Goal: Task Accomplishment & Management: Manage account settings

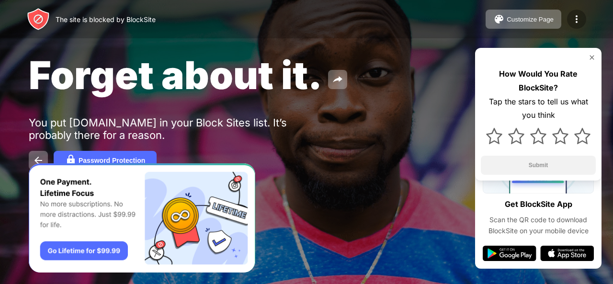
click at [576, 19] on img at bounding box center [576, 18] width 11 height 11
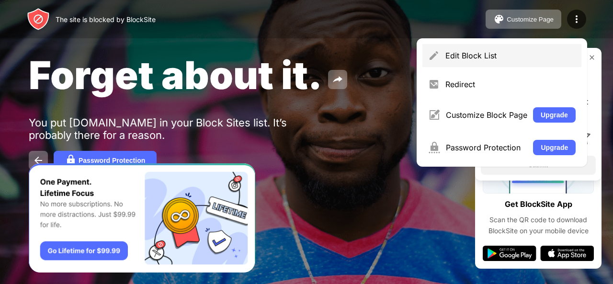
click at [498, 55] on div "Edit Block List" at bounding box center [510, 56] width 130 height 10
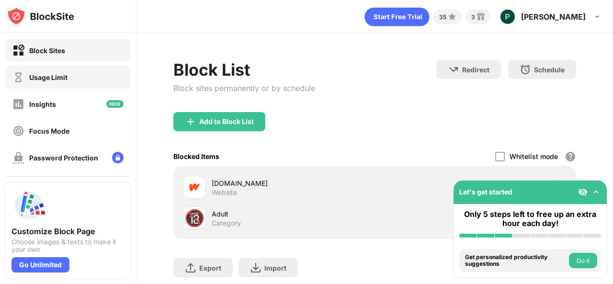
click at [119, 76] on div "Usage Limit" at bounding box center [68, 77] width 125 height 23
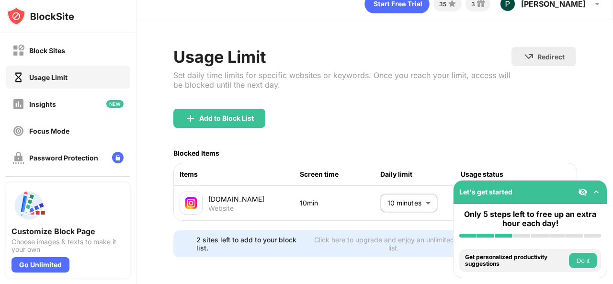
scroll to position [23, 0]
click at [595, 192] on img at bounding box center [596, 192] width 10 height 10
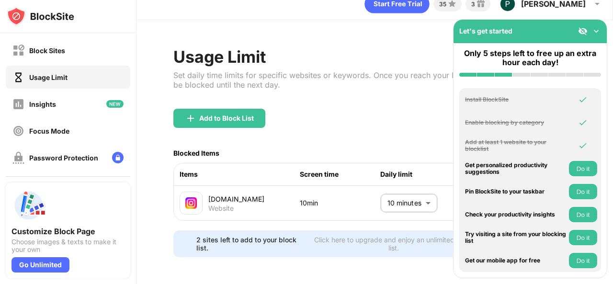
click at [595, 27] on img at bounding box center [596, 31] width 10 height 10
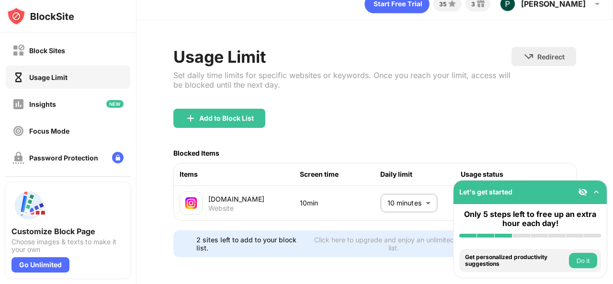
click at [584, 192] on img at bounding box center [583, 192] width 10 height 10
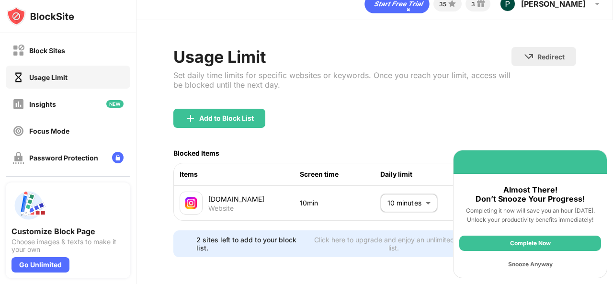
click at [524, 265] on div "Snooze Anyway" at bounding box center [530, 264] width 142 height 15
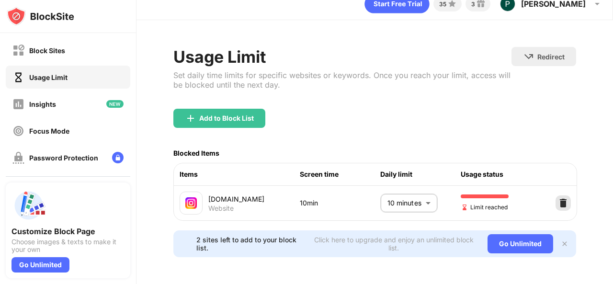
click at [558, 198] on img at bounding box center [563, 203] width 10 height 10
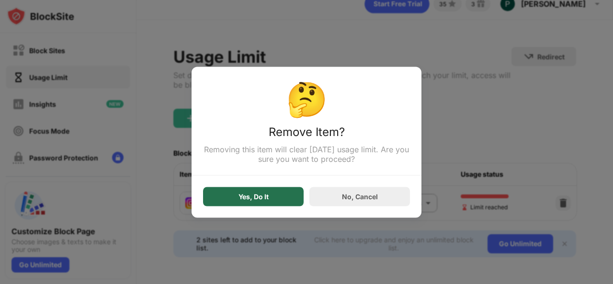
click at [260, 196] on div "Yes, Do It" at bounding box center [253, 197] width 30 height 8
